Goal: Find specific page/section: Find specific page/section

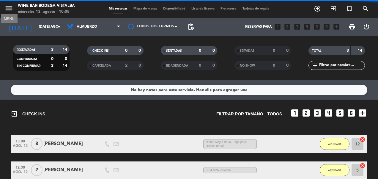
click at [5, 11] on icon "menu" at bounding box center [8, 8] width 9 height 9
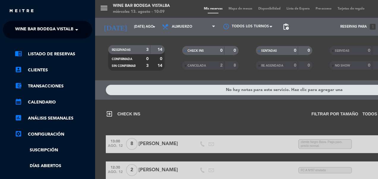
click at [193, 7] on div "menu Wine Bar Bodega Vistalba miércoles 13. agosto - 10:09 Mis reservas Mapa de…" at bounding box center [284, 89] width 378 height 179
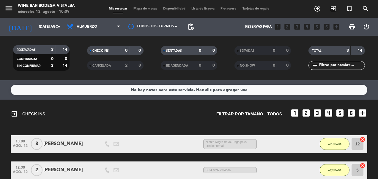
click at [193, 7] on span "Tarjetas de regalo" at bounding box center [256, 8] width 33 height 3
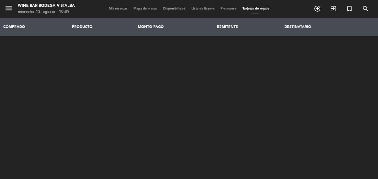
click at [16, 25] on th "COMPRADO" at bounding box center [34, 27] width 69 height 18
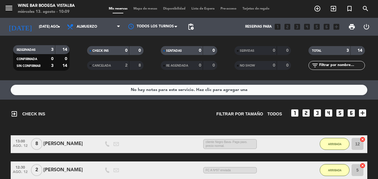
click at [193, 8] on span "Tarjetas de regalo" at bounding box center [256, 8] width 33 height 3
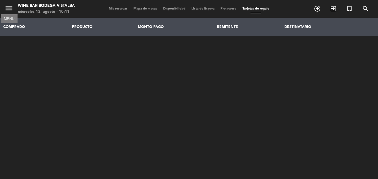
click at [6, 5] on icon "menu" at bounding box center [8, 8] width 9 height 9
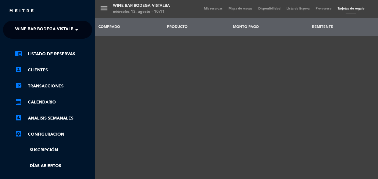
click at [39, 2] on div "close" at bounding box center [47, 9] width 95 height 18
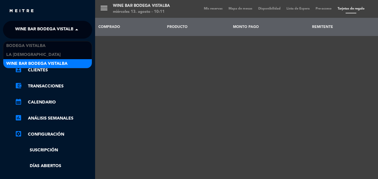
click at [32, 30] on span "Wine Bar Bodega Vistalba" at bounding box center [45, 29] width 61 height 12
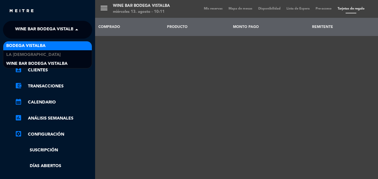
click at [24, 46] on span "BODEGA VISTALBA" at bounding box center [25, 45] width 39 height 7
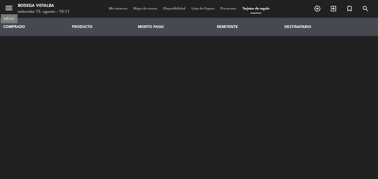
click at [9, 4] on icon "menu" at bounding box center [8, 8] width 9 height 9
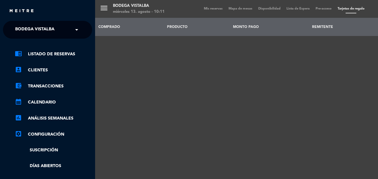
click at [27, 27] on span "BODEGA VISTALBA" at bounding box center [34, 29] width 39 height 12
click at [100, 10] on div "menu BODEGA VISTALBA miércoles 13. agosto - 10:11 Mis reservas Mapa de mesas Di…" at bounding box center [284, 89] width 378 height 179
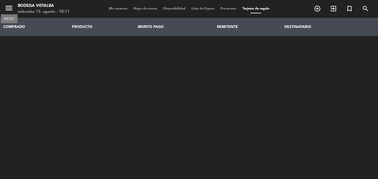
click at [12, 6] on icon "menu" at bounding box center [8, 8] width 9 height 9
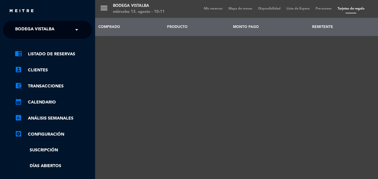
click at [193, 10] on div "menu BODEGA VISTALBA miércoles 13. agosto - 10:11 Mis reservas Mapa de mesas Di…" at bounding box center [284, 89] width 378 height 179
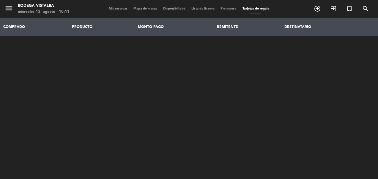
drag, startPoint x: 116, startPoint y: 9, endPoint x: 111, endPoint y: 12, distance: 6.1
click at [116, 11] on div "Mis reservas Mapa de mesas Disponibilidad Lista de Espera Pre-acceso Tarjetas d…" at bounding box center [189, 8] width 167 height 5
click at [109, 8] on span "Mis reservas" at bounding box center [118, 8] width 25 height 3
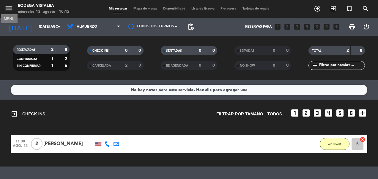
click at [7, 9] on icon "menu" at bounding box center [8, 8] width 9 height 9
